Goal: Find specific page/section: Find specific page/section

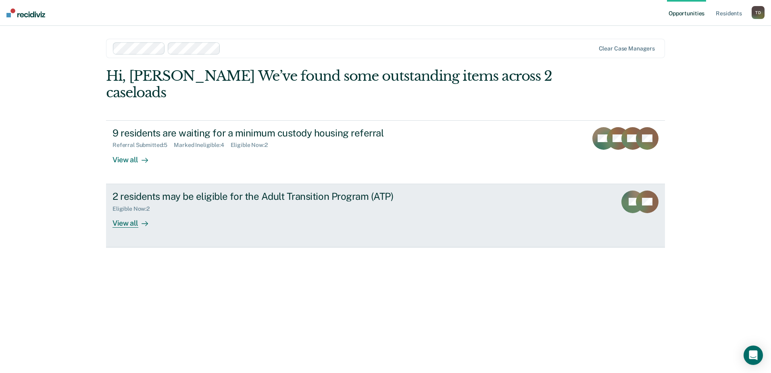
click at [126, 212] on div "View all" at bounding box center [135, 220] width 45 height 16
